Goal: Information Seeking & Learning: Get advice/opinions

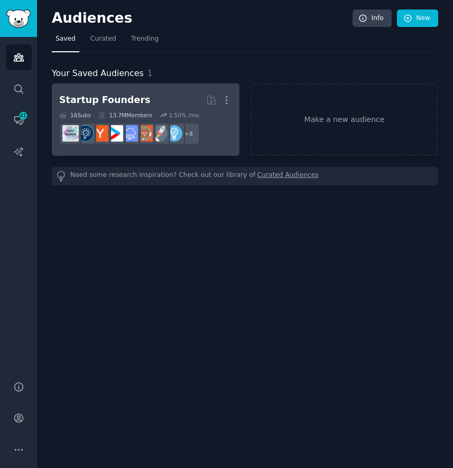
click at [165, 97] on h2 "Startup Founders More" at bounding box center [145, 100] width 173 height 19
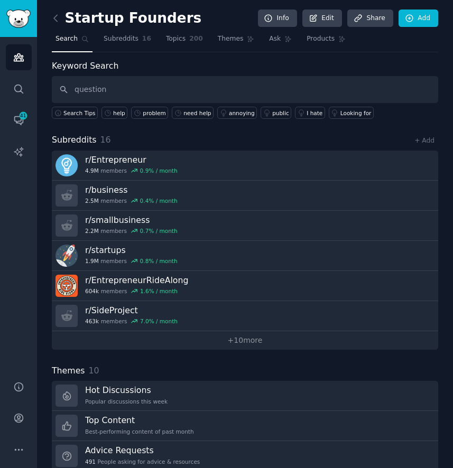
type input "question"
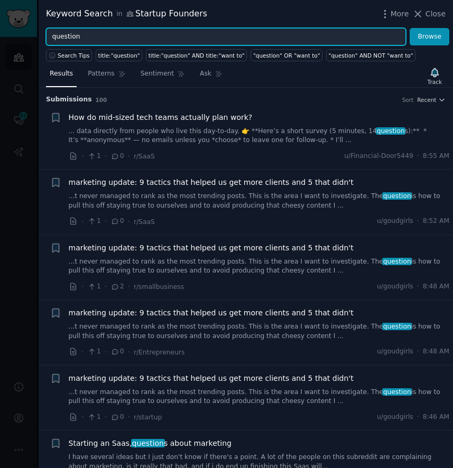
click at [87, 39] on input "question" at bounding box center [226, 37] width 360 height 18
type input "help"
click at [410, 28] on button "Browse" at bounding box center [430, 37] width 40 height 18
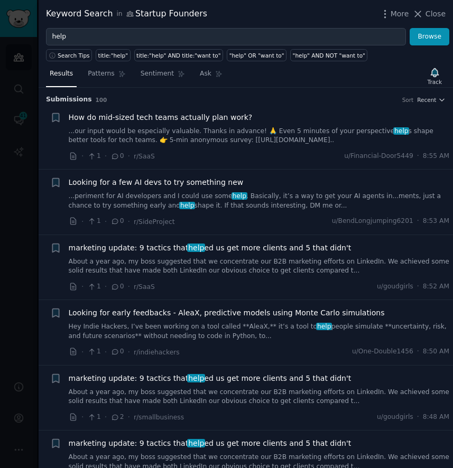
click at [269, 127] on link "...our input would be especially valuable. Thanks in advance! 🙏 Even 5 minutes …" at bounding box center [259, 136] width 381 height 19
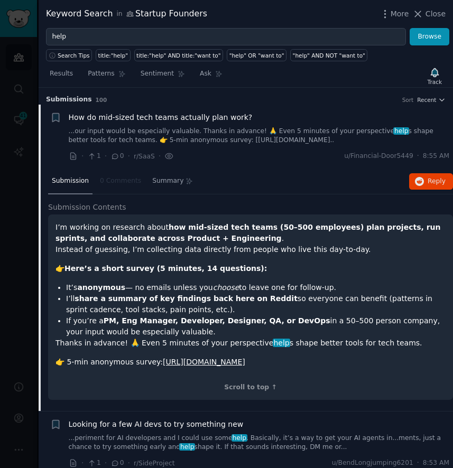
scroll to position [16, 0]
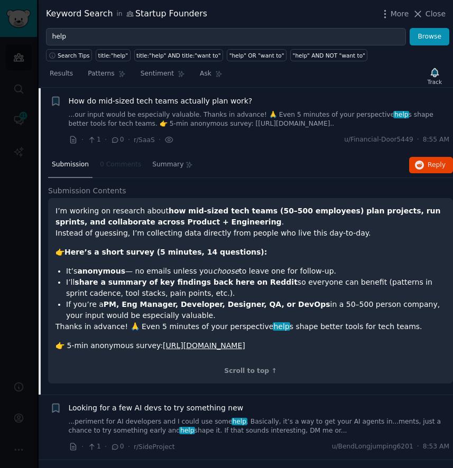
click at [269, 122] on link "...our input would be especially valuable. Thanks in advance! 🙏 Even 5 minutes …" at bounding box center [259, 119] width 381 height 19
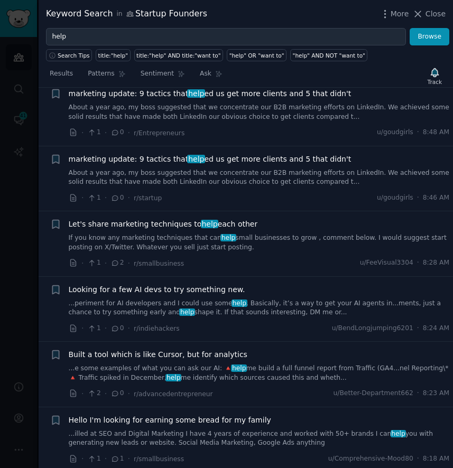
scroll to position [354, 0]
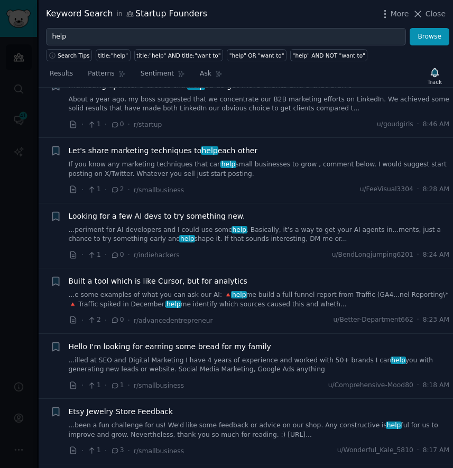
click at [259, 295] on link "...e some examples of what you can ask our AI: 🔺 help me build a full funnel re…" at bounding box center [259, 300] width 381 height 19
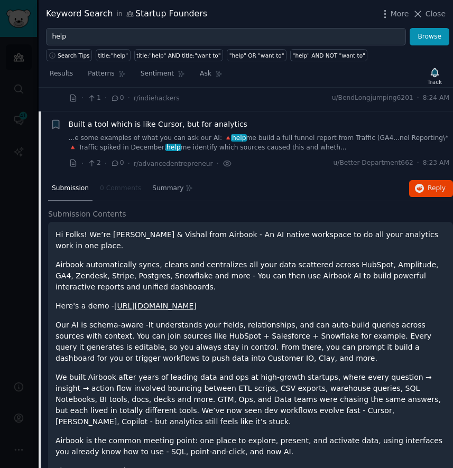
scroll to position [571, 0]
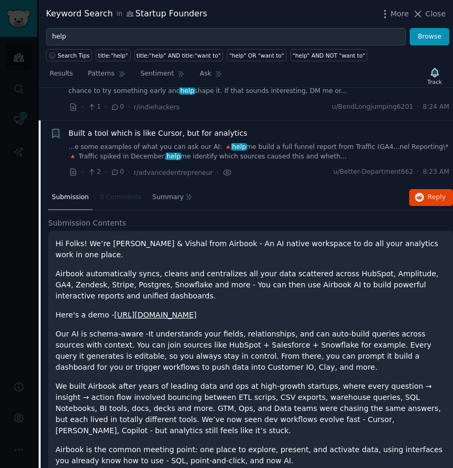
click at [282, 150] on link "...e some examples of what you can ask our AI: 🔺 help me build a full funnel re…" at bounding box center [259, 152] width 381 height 19
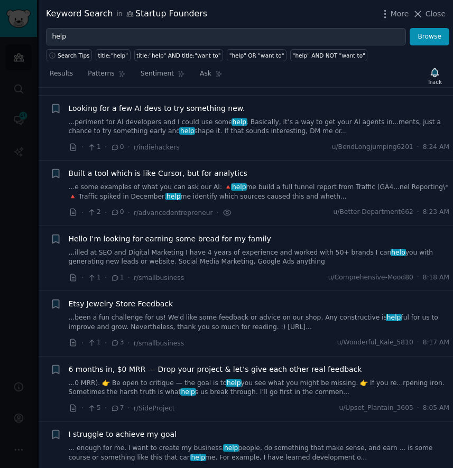
scroll to position [480, 0]
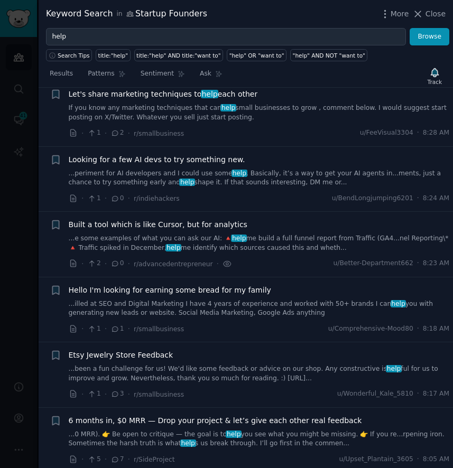
click at [266, 182] on link "...periment for AI developers and I could use some help . Basically, it’s a way…" at bounding box center [259, 178] width 381 height 19
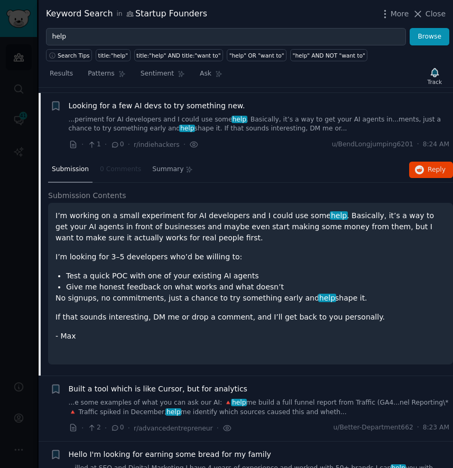
scroll to position [539, 0]
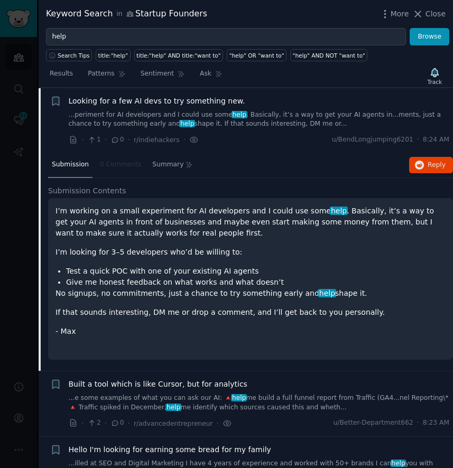
click at [274, 116] on link "...periment for AI developers and I could use some help . Basically, it’s a way…" at bounding box center [259, 119] width 381 height 19
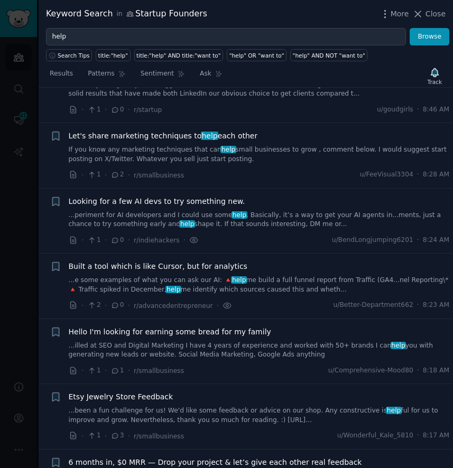
scroll to position [418, 0]
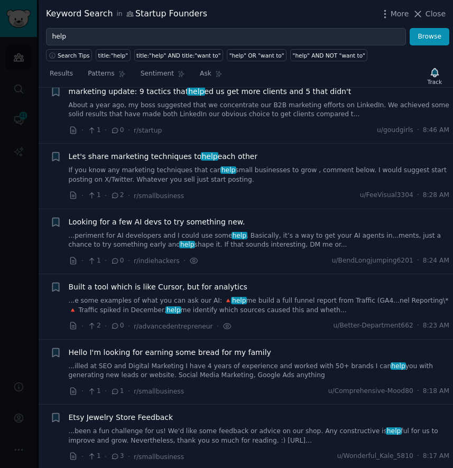
click at [252, 176] on link "If you know any marketing techniques that can help small businesses to grow , c…" at bounding box center [259, 175] width 381 height 19
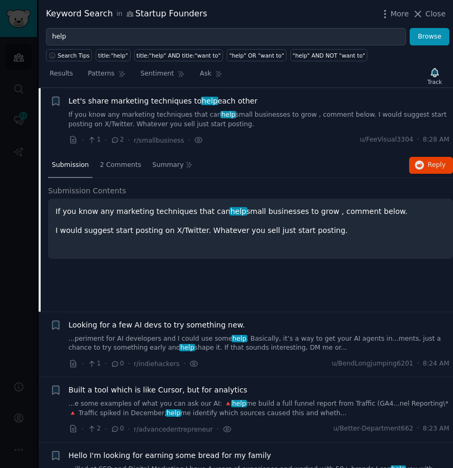
scroll to position [474, 0]
click at [262, 116] on link "If you know any marketing techniques that can help small businesses to grow , c…" at bounding box center [259, 119] width 381 height 19
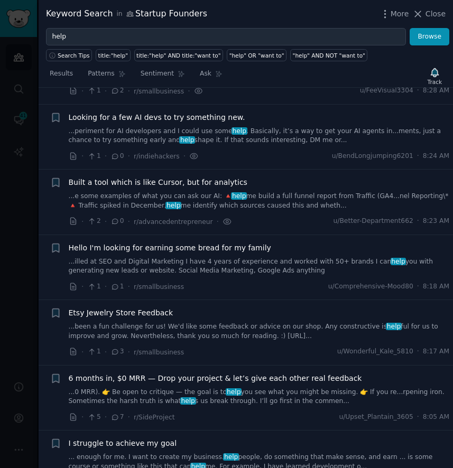
scroll to position [524, 0]
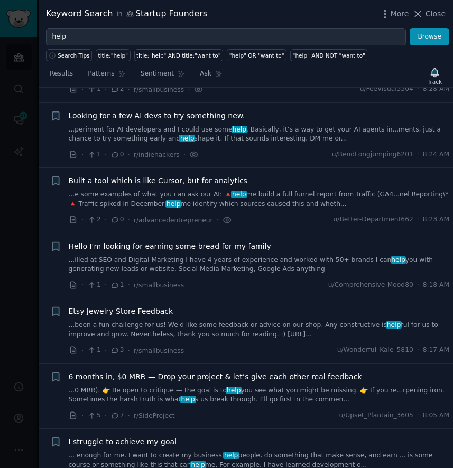
click at [239, 267] on link "...illed at SEO and Digital Marketing I have 4 years of experience and worked w…" at bounding box center [259, 265] width 381 height 19
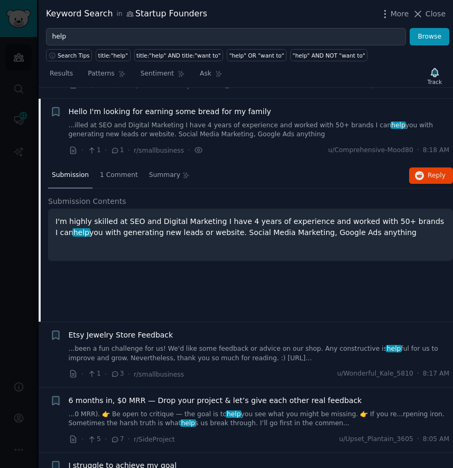
scroll to position [669, 0]
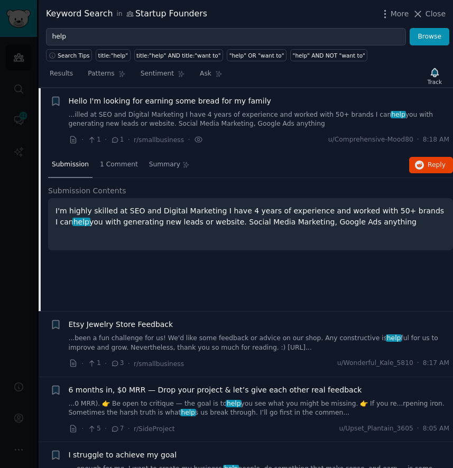
click at [266, 110] on link "...illed at SEO and Digital Marketing I have 4 years of experience and worked w…" at bounding box center [259, 119] width 381 height 19
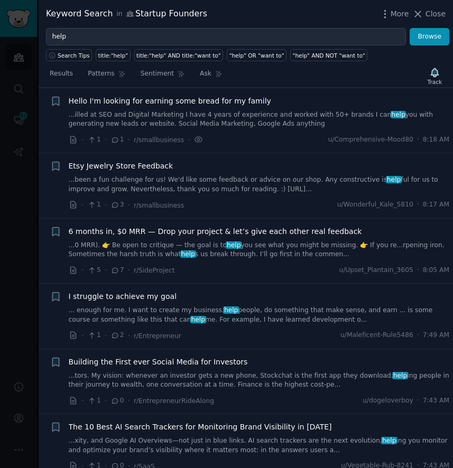
click at [243, 178] on link "...been a fun challenge for us! We'd like some feedback or advice on our shop. …" at bounding box center [259, 185] width 381 height 19
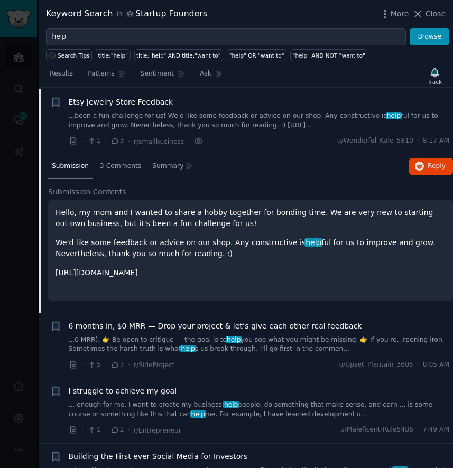
scroll to position [735, 0]
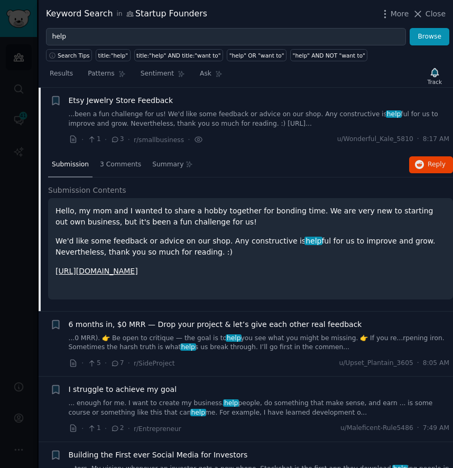
click at [221, 123] on link "...been a fun challenge for us! We'd like some feedback or advice on our shop. …" at bounding box center [259, 119] width 381 height 19
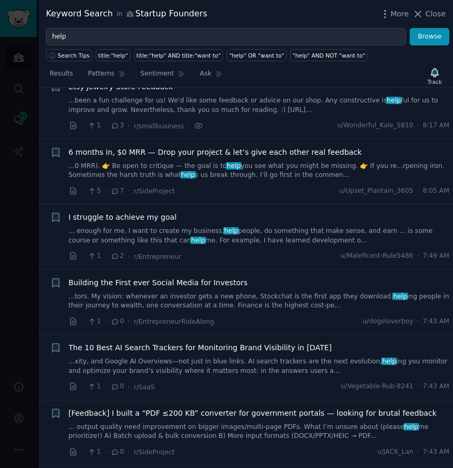
scroll to position [749, 0]
click at [217, 159] on div "6 months in, $0 MRR — Drop your project & let’s give each other real feedback .…" at bounding box center [259, 162] width 381 height 33
click at [205, 152] on span "6 months in, $0 MRR — Drop your project & let’s give each other real feedback" at bounding box center [215, 151] width 293 height 11
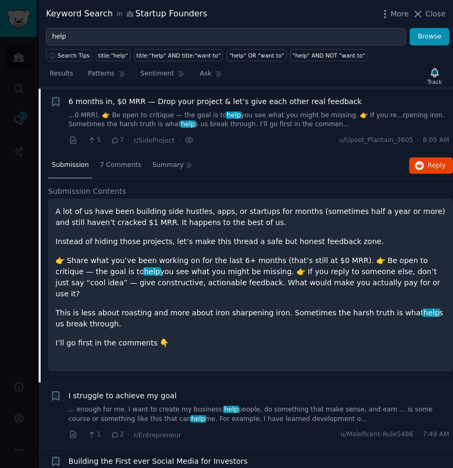
scroll to position [800, 0]
click at [244, 131] on div "6 months in, $0 MRR — Drop your project & let’s give each other real feedback .…" at bounding box center [259, 121] width 381 height 50
click at [239, 121] on link "...0 MRR). 👉 Be open to critique — the goal is to help you see what you might b…" at bounding box center [259, 119] width 381 height 19
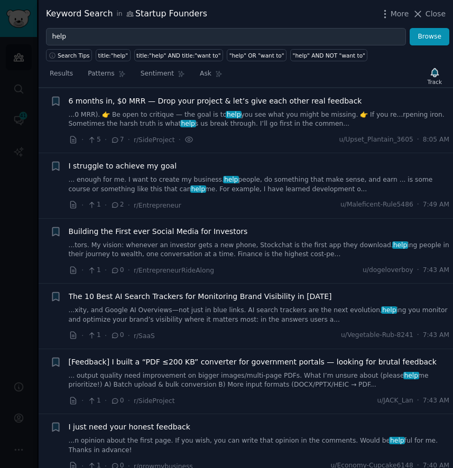
click at [206, 250] on link "...tors. My vision: whenever an investor gets a new phone, Stockchat is the fir…" at bounding box center [259, 250] width 381 height 19
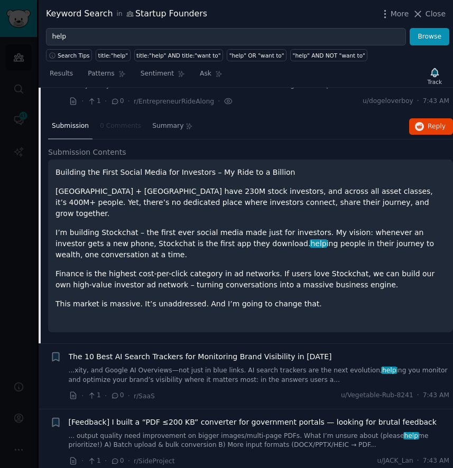
scroll to position [971, 0]
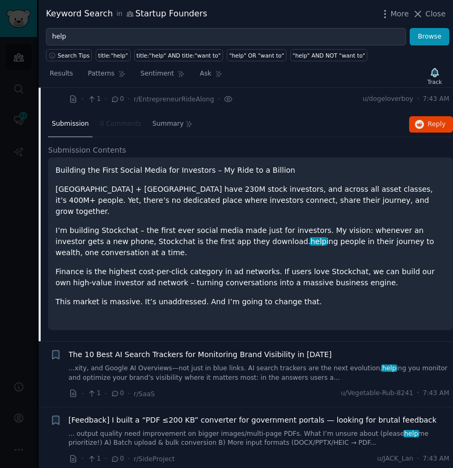
click at [216, 239] on p "I’m building Stockchat – the first ever social media made just for investors. M…" at bounding box center [251, 241] width 390 height 33
click at [199, 225] on p "I’m building Stockchat – the first ever social media made just for investors. M…" at bounding box center [251, 241] width 390 height 33
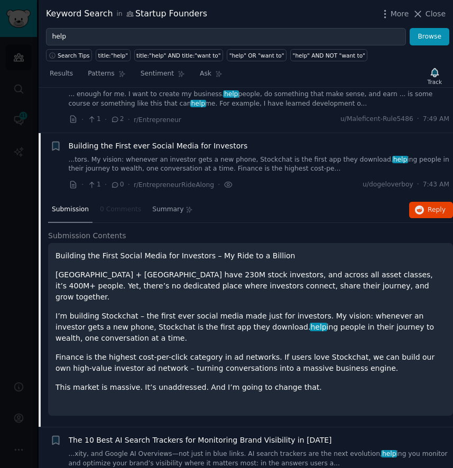
scroll to position [885, 0]
click at [439, 213] on span "Reply on Reddit" at bounding box center [437, 211] width 18 height 10
